Goal: Information Seeking & Learning: Learn about a topic

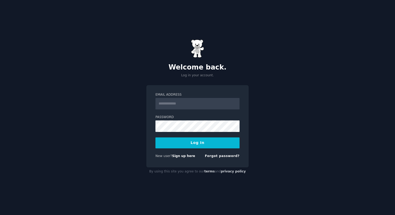
type input "**********"
click at [195, 146] on button "Log In" at bounding box center [197, 142] width 84 height 11
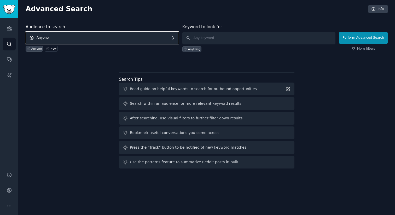
click at [175, 36] on span "Anyone" at bounding box center [102, 38] width 153 height 12
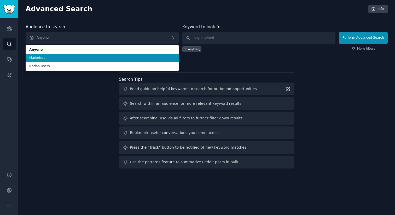
click at [153, 56] on span "Marketers" at bounding box center [102, 58] width 146 height 5
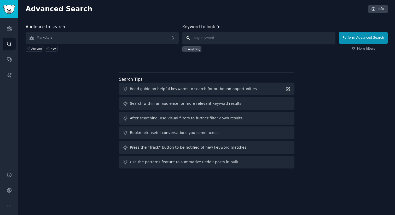
click at [199, 40] on input "text" at bounding box center [258, 38] width 153 height 13
type input "influncers"
click at [359, 38] on button "Perform Advanced Search" at bounding box center [363, 38] width 49 height 12
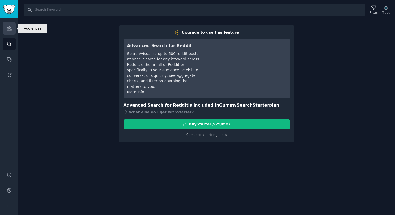
click at [10, 27] on icon "Sidebar" at bounding box center [9, 28] width 5 height 5
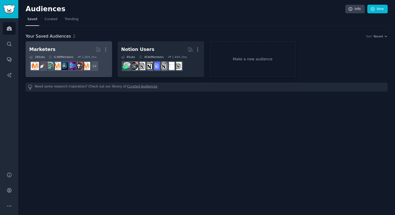
click at [69, 44] on link "Marketers More 18 Sub s 6.6M Members 1.26 % /mo + 10" at bounding box center [69, 59] width 86 height 36
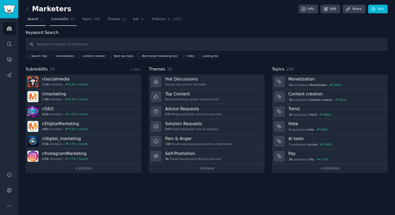
click at [69, 21] on link "Subreddits 18" at bounding box center [62, 20] width 27 height 11
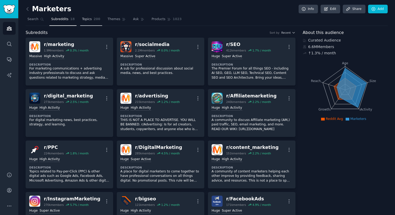
click at [93, 19] on span "200" at bounding box center [96, 19] width 7 height 5
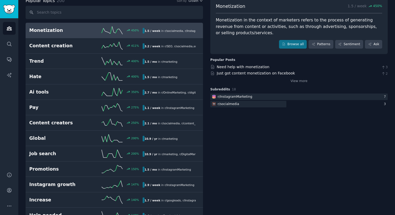
scroll to position [33, 0]
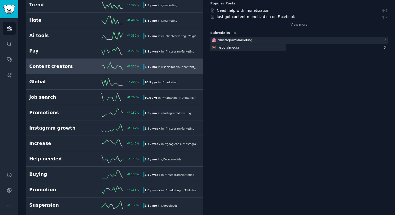
click at [75, 68] on h2 "Content creators" at bounding box center [57, 66] width 57 height 7
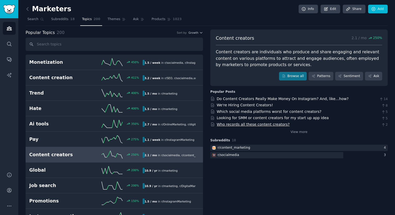
click at [262, 122] on link "Who records all these content creators?" at bounding box center [253, 124] width 73 height 4
